Goal: Find specific page/section: Find specific page/section

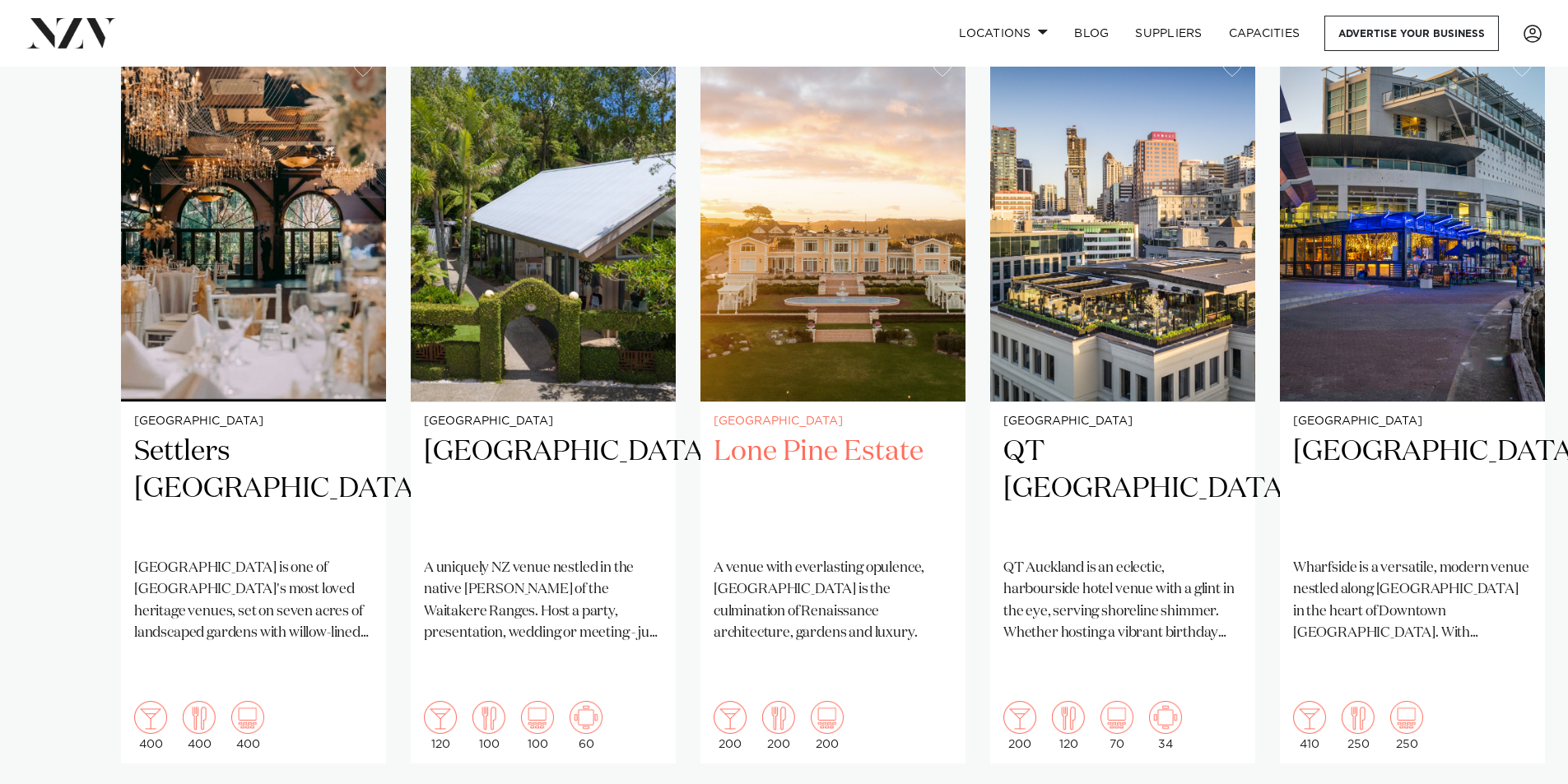
scroll to position [1233, 0]
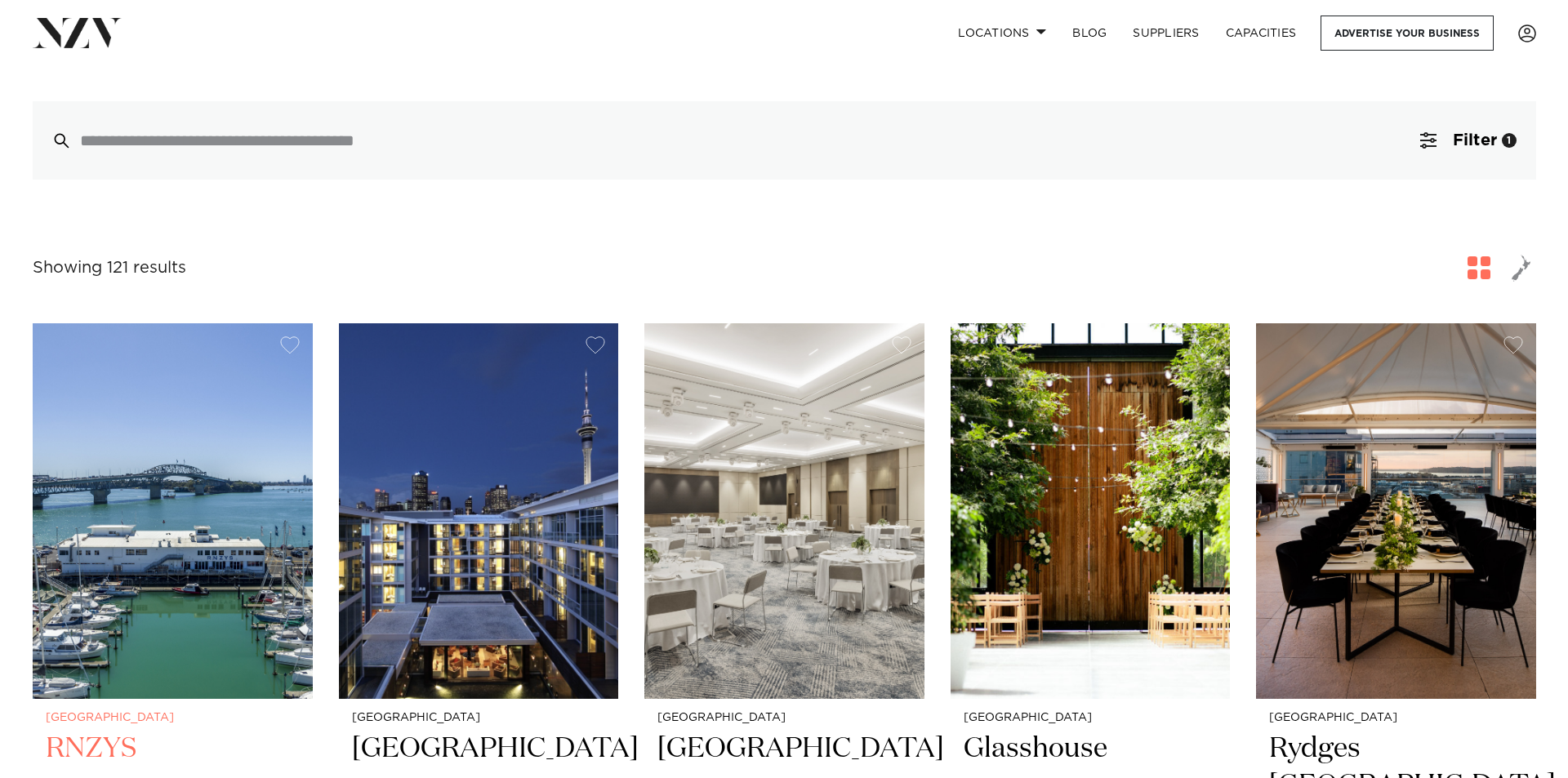
scroll to position [408, 0]
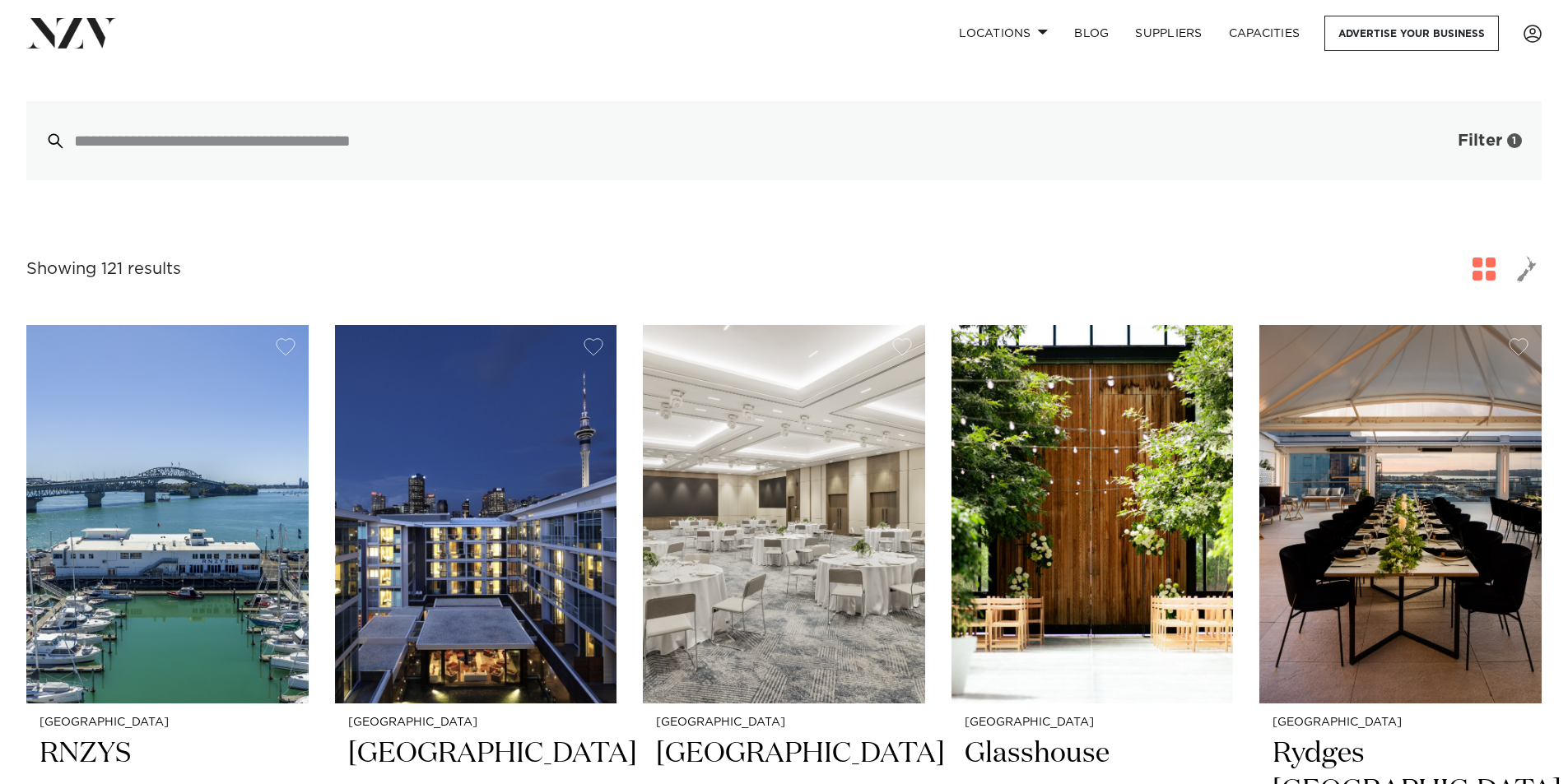
click at [1461, 133] on span "Filter" at bounding box center [1480, 141] width 45 height 17
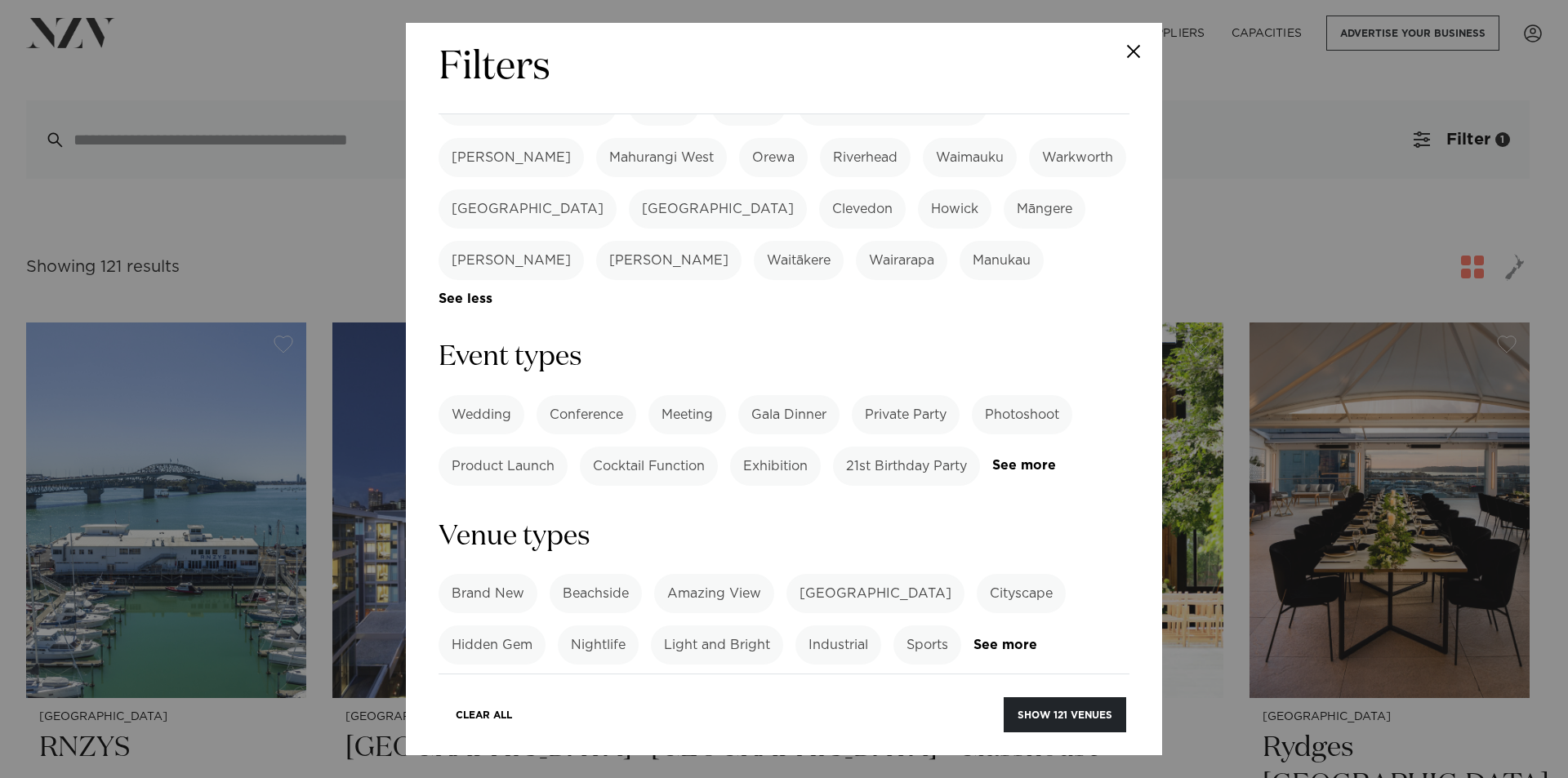
scroll to position [571, 0]
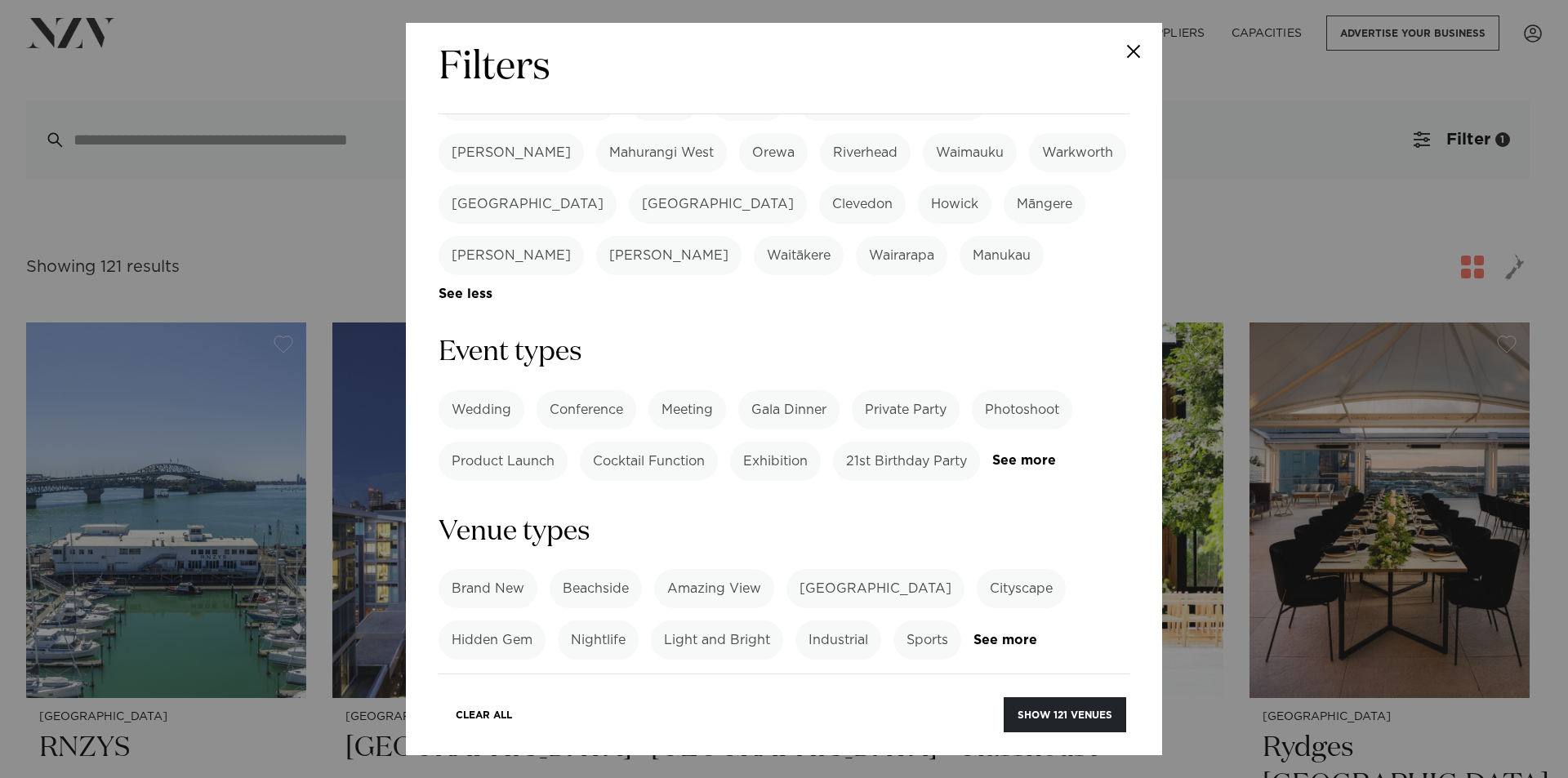
click at [894, 390] on label "Private Party" at bounding box center [906, 410] width 108 height 39
click at [1009, 633] on link "See more" at bounding box center [1036, 640] width 127 height 14
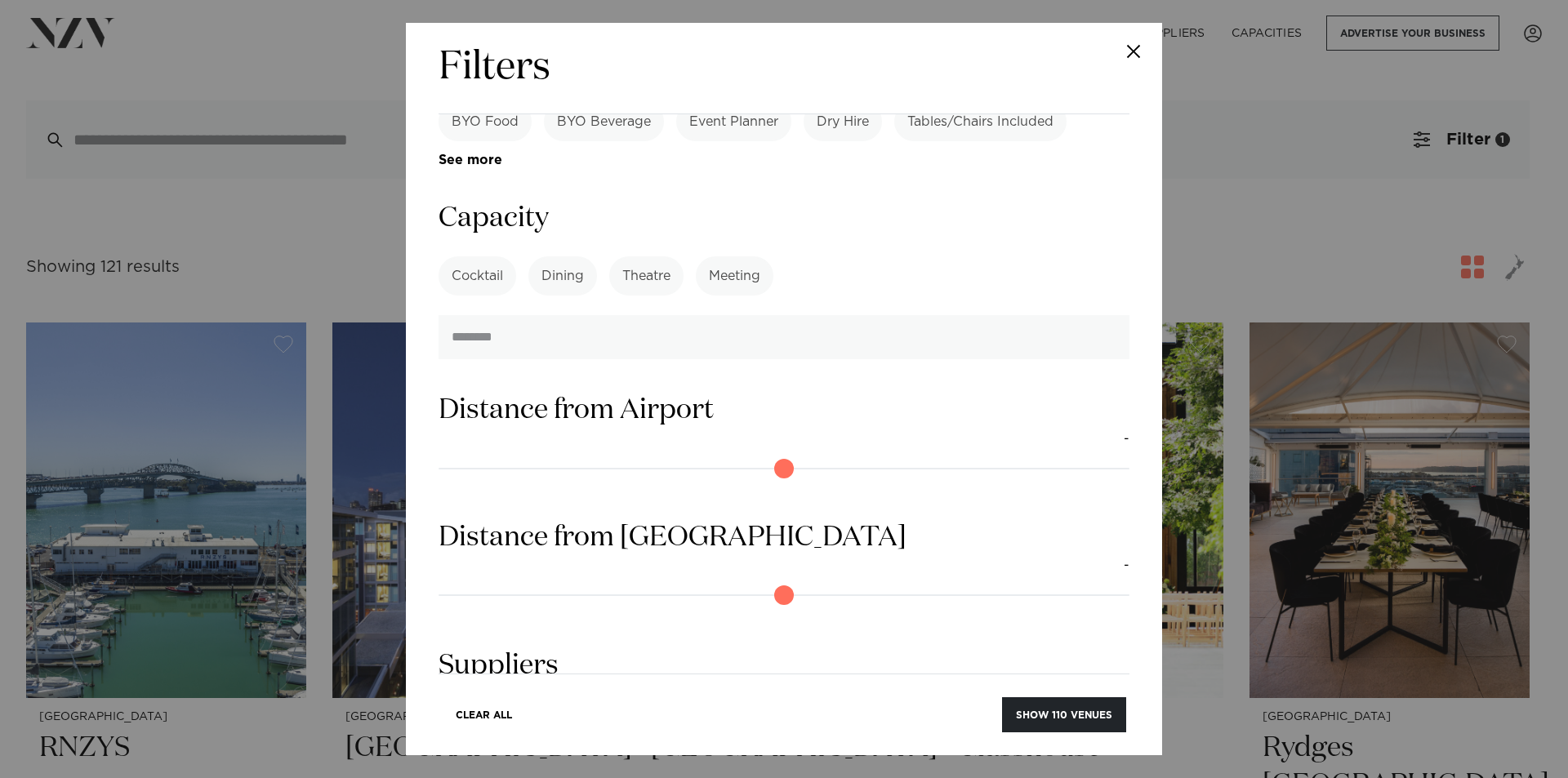
scroll to position [1714, 0]
